Goal: Check status: Check status

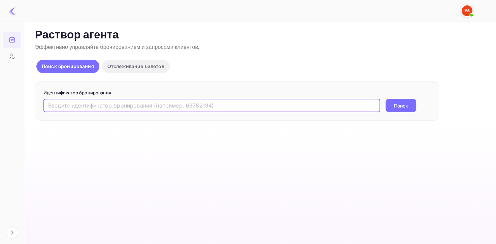
paste input "9975770"
type input "9975770"
click at [409, 105] on button "Поиск" at bounding box center [400, 105] width 31 height 13
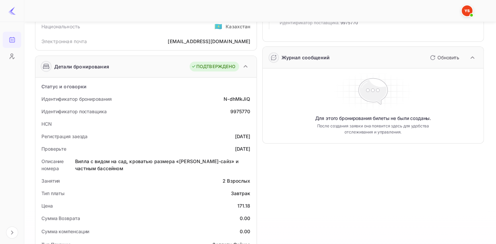
scroll to position [101, 0]
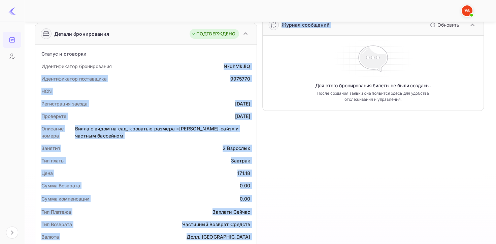
drag, startPoint x: 223, startPoint y: 65, endPoint x: 259, endPoint y: 65, distance: 36.0
click at [259, 65] on div "Информация о госте Полное имя Елена Александрова Национальность 🇰🇿 Казахстан Эл…" at bounding box center [257, 198] width 454 height 512
click at [245, 65] on ya-tr-span "N-dhMkJiQ" at bounding box center [237, 66] width 27 height 6
click at [227, 68] on ya-tr-span "N-dhMkJiQ" at bounding box center [237, 66] width 27 height 6
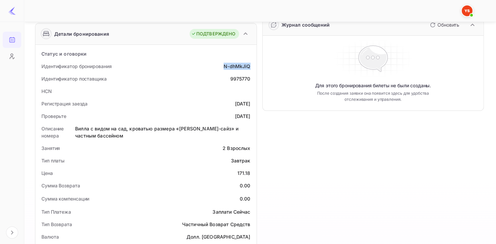
drag, startPoint x: 225, startPoint y: 65, endPoint x: 252, endPoint y: 63, distance: 27.3
click at [252, 63] on div "Идентификатор бронирования N-dhMkJiQ" at bounding box center [146, 66] width 216 height 12
copy ya-tr-span "N-dhMkJiQ"
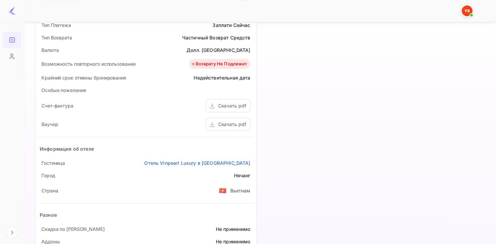
scroll to position [303, 0]
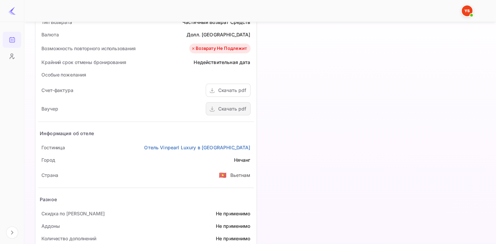
click at [221, 107] on ya-tr-span "Скачать pdf" at bounding box center [232, 109] width 28 height 6
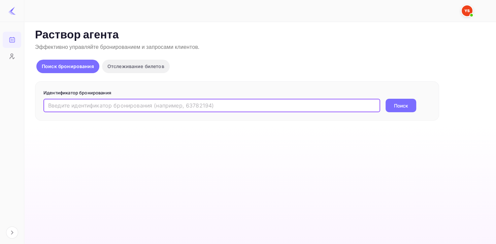
paste input "9782734"
type input "9782734"
click at [390, 106] on button "Поиск" at bounding box center [400, 105] width 31 height 13
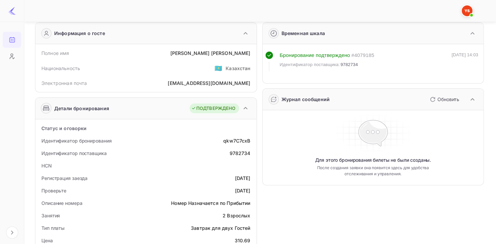
scroll to position [34, 0]
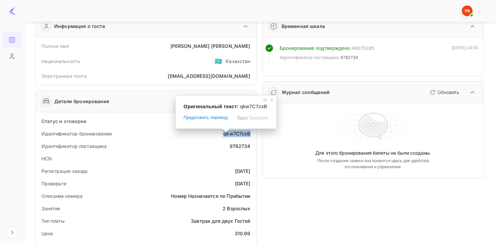
drag, startPoint x: 229, startPoint y: 134, endPoint x: 252, endPoint y: 134, distance: 22.6
click at [252, 134] on div "Идентификатор бронирования qkw7C7cxB" at bounding box center [146, 133] width 216 height 12
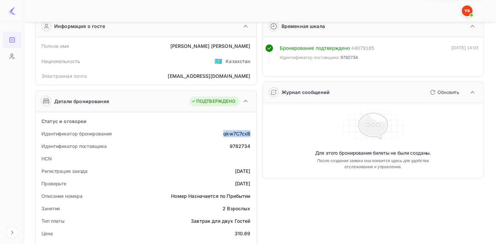
copy ya-tr-span "qkw7C7cxB"
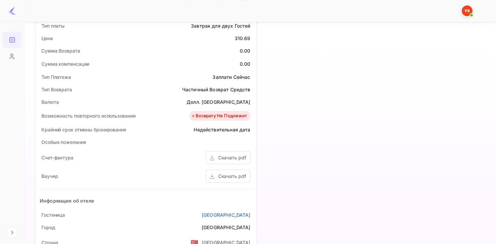
scroll to position [269, 0]
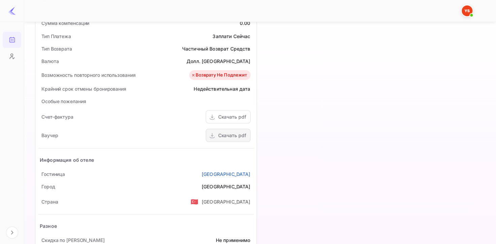
click at [236, 133] on div "Скачать pdf" at bounding box center [232, 135] width 28 height 7
